Goal: Information Seeking & Learning: Check status

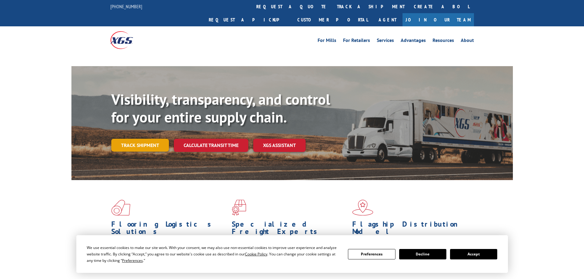
click at [142, 139] on link "Track shipment" at bounding box center [140, 145] width 58 height 13
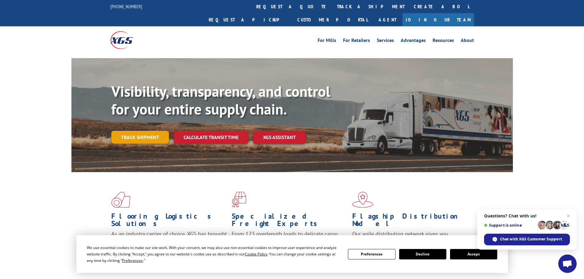
click at [134, 131] on link "Track shipment" at bounding box center [140, 137] width 58 height 13
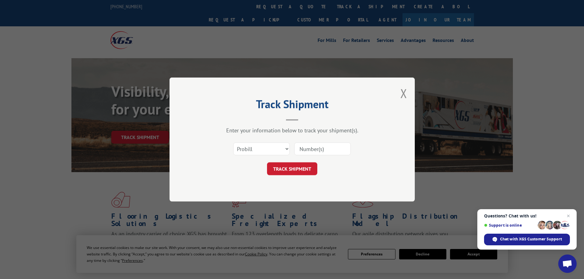
click at [314, 149] on input at bounding box center [322, 148] width 56 height 13
paste input "17227426"
type input "17227426"
click at [308, 172] on button "TRACK SHIPMENT" at bounding box center [292, 168] width 50 height 13
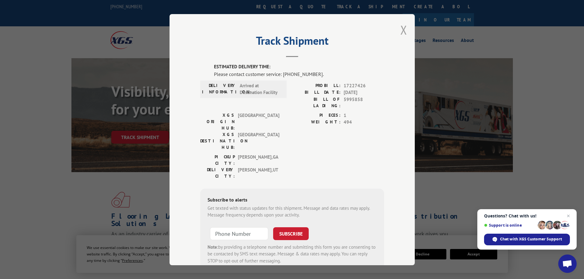
click at [402, 31] on button "Close modal" at bounding box center [403, 30] width 7 height 16
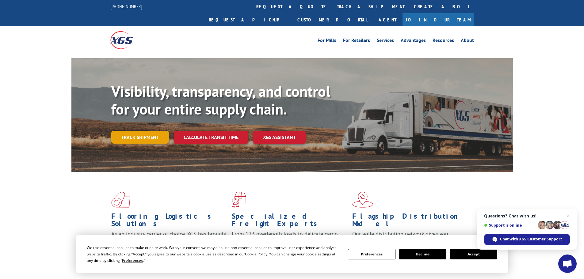
click at [132, 131] on link "Track shipment" at bounding box center [140, 137] width 58 height 13
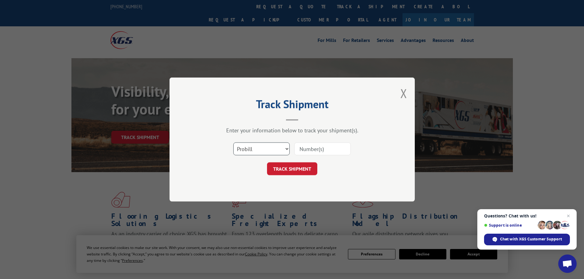
click at [285, 150] on select "Select category... Probill BOL PO" at bounding box center [261, 148] width 56 height 13
select select "bol"
click at [233, 142] on select "Select category... Probill BOL PO" at bounding box center [261, 148] width 56 height 13
click at [331, 147] on input at bounding box center [322, 148] width 56 height 13
paste input "5995858"
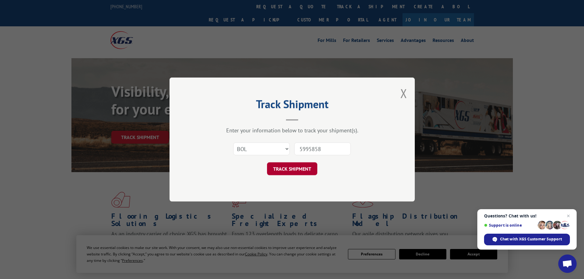
type input "5995858"
click at [301, 174] on button "TRACK SHIPMENT" at bounding box center [292, 168] width 50 height 13
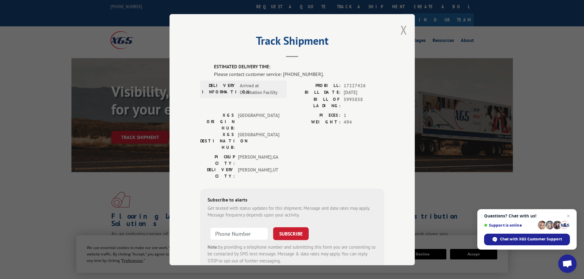
click at [400, 26] on button "Close modal" at bounding box center [403, 30] width 7 height 16
